Goal: Entertainment & Leisure: Consume media (video, audio)

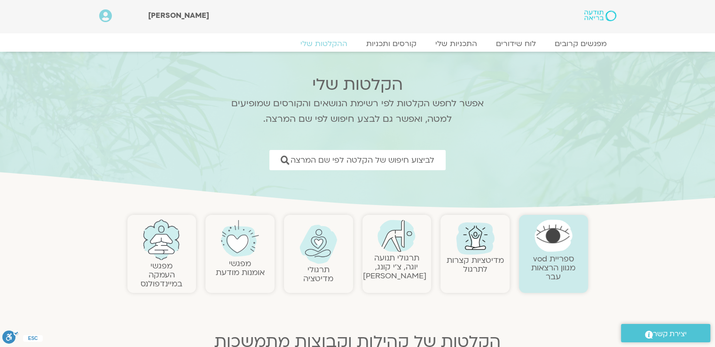
click at [408, 254] on link "תרגולי תנועה יוגה, צ׳י קונג, פלדנקרייז" at bounding box center [394, 266] width 63 height 29
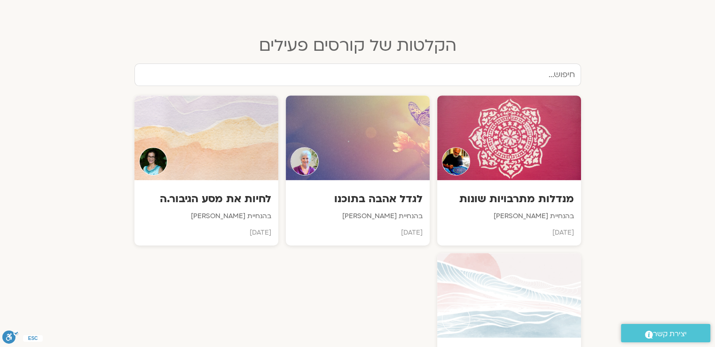
scroll to position [376, 0]
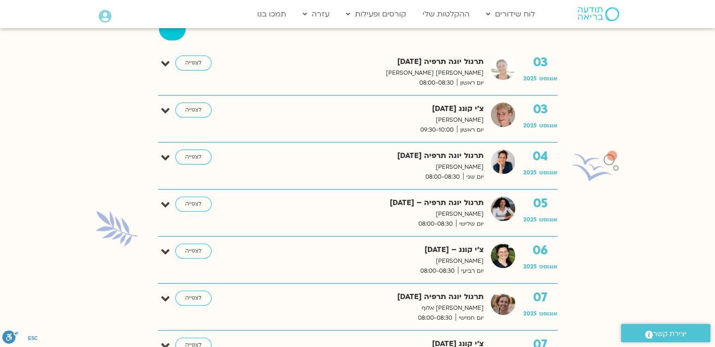
scroll to position [188, 0]
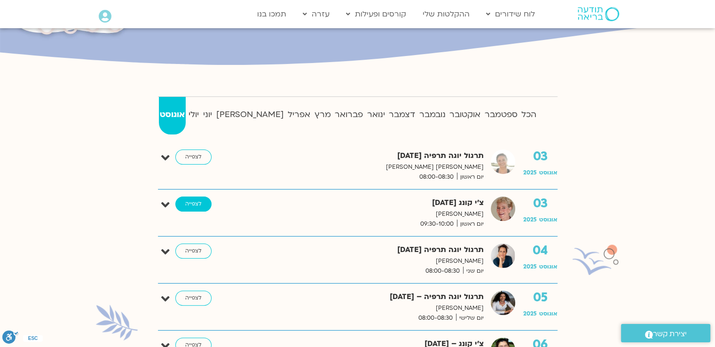
click at [193, 204] on link "לצפייה" at bounding box center [193, 203] width 36 height 15
